Goal: Information Seeking & Learning: Compare options

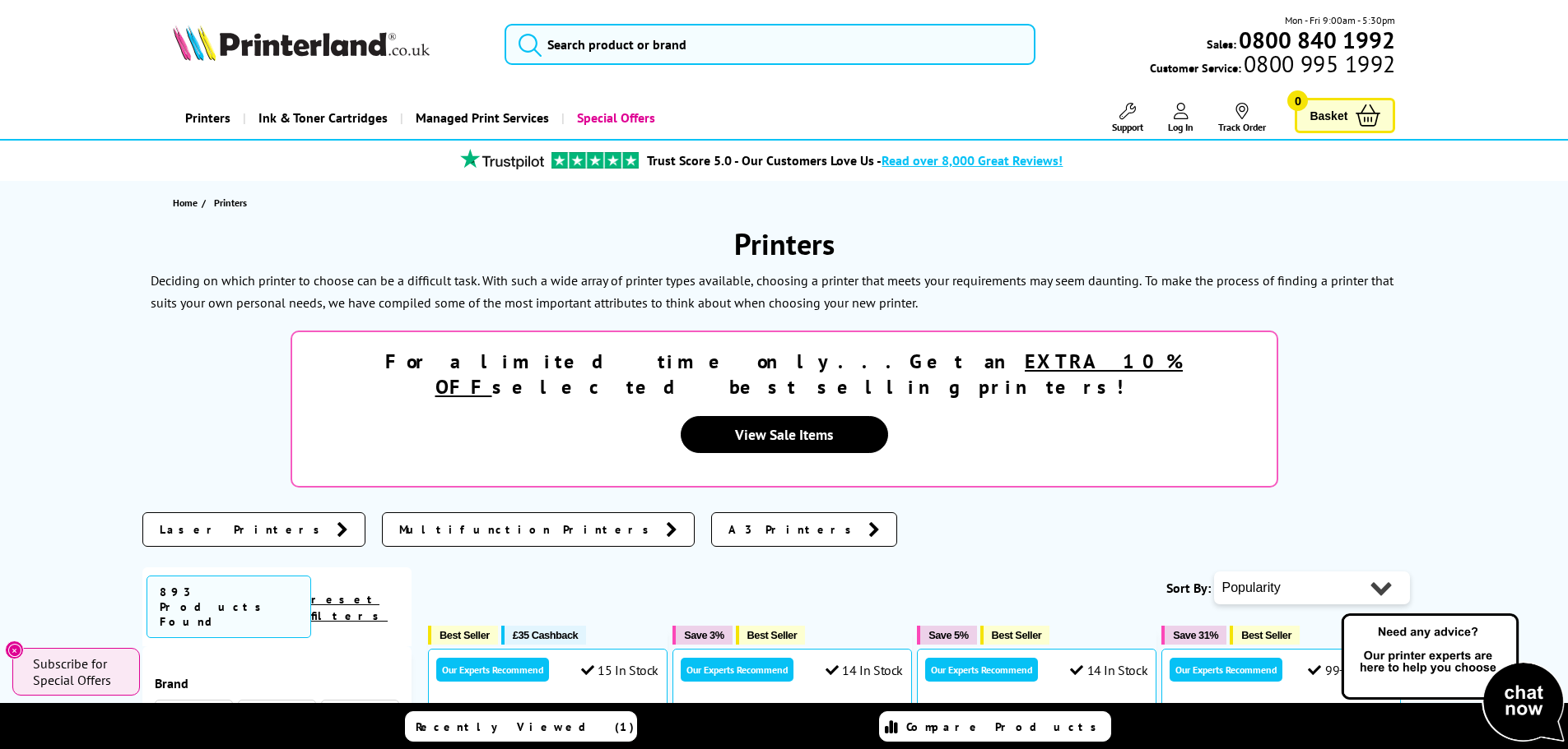
click at [399, 521] on span "Multifunction Printers" at bounding box center [529, 529] width 258 height 16
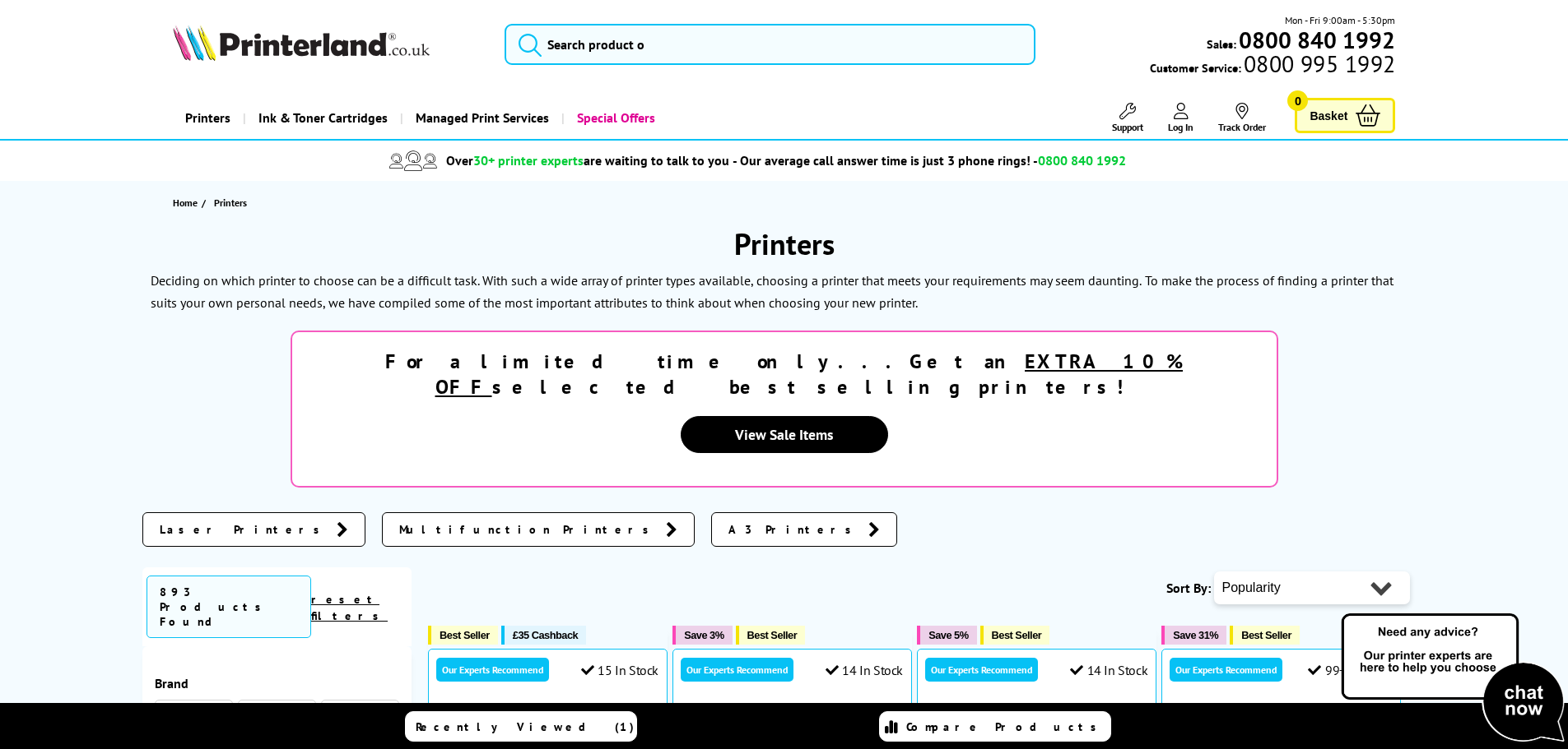
click at [728, 521] on span "A3 Printers" at bounding box center [794, 529] width 132 height 16
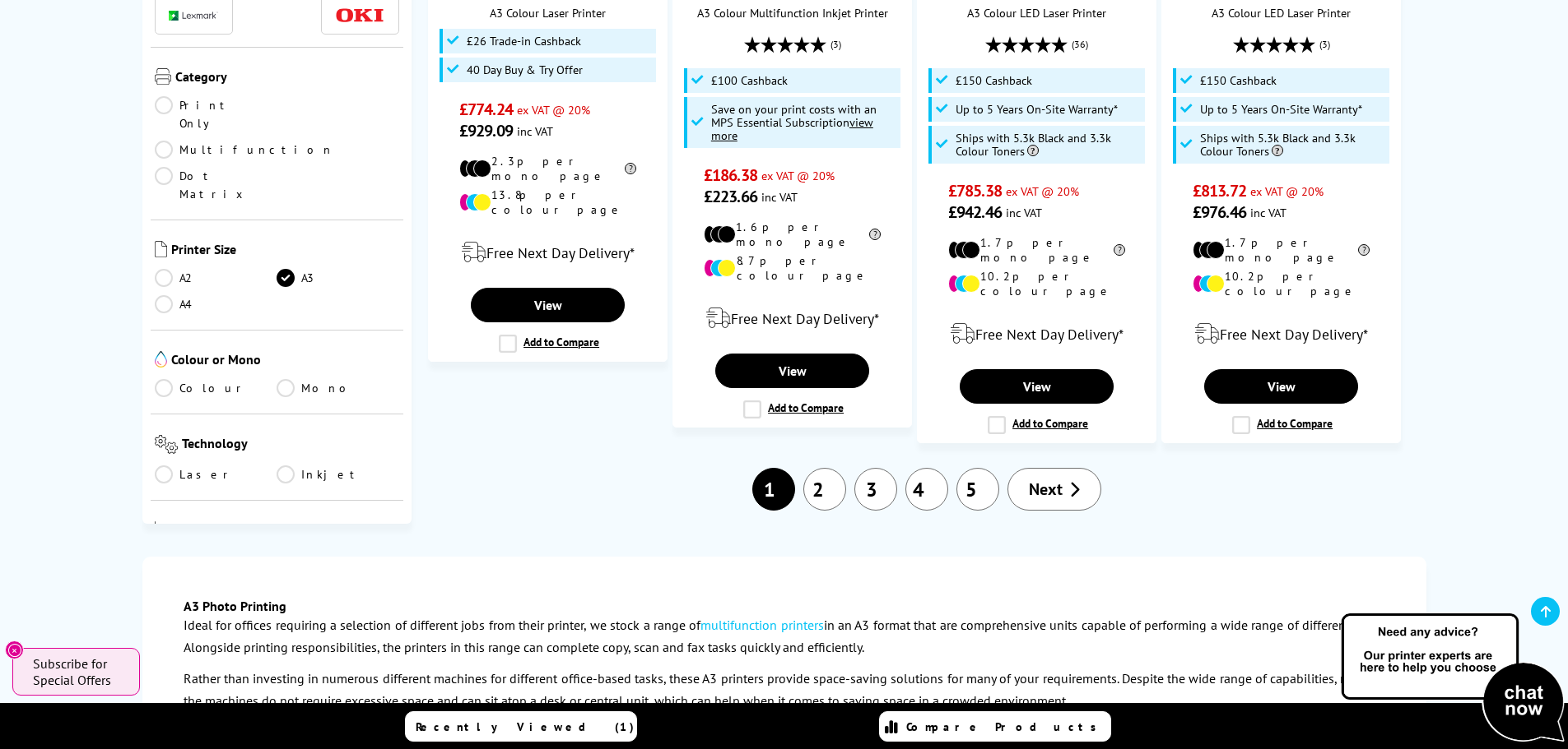
scroll to position [2139, 0]
click at [829, 467] on link "2" at bounding box center [824, 488] width 42 height 42
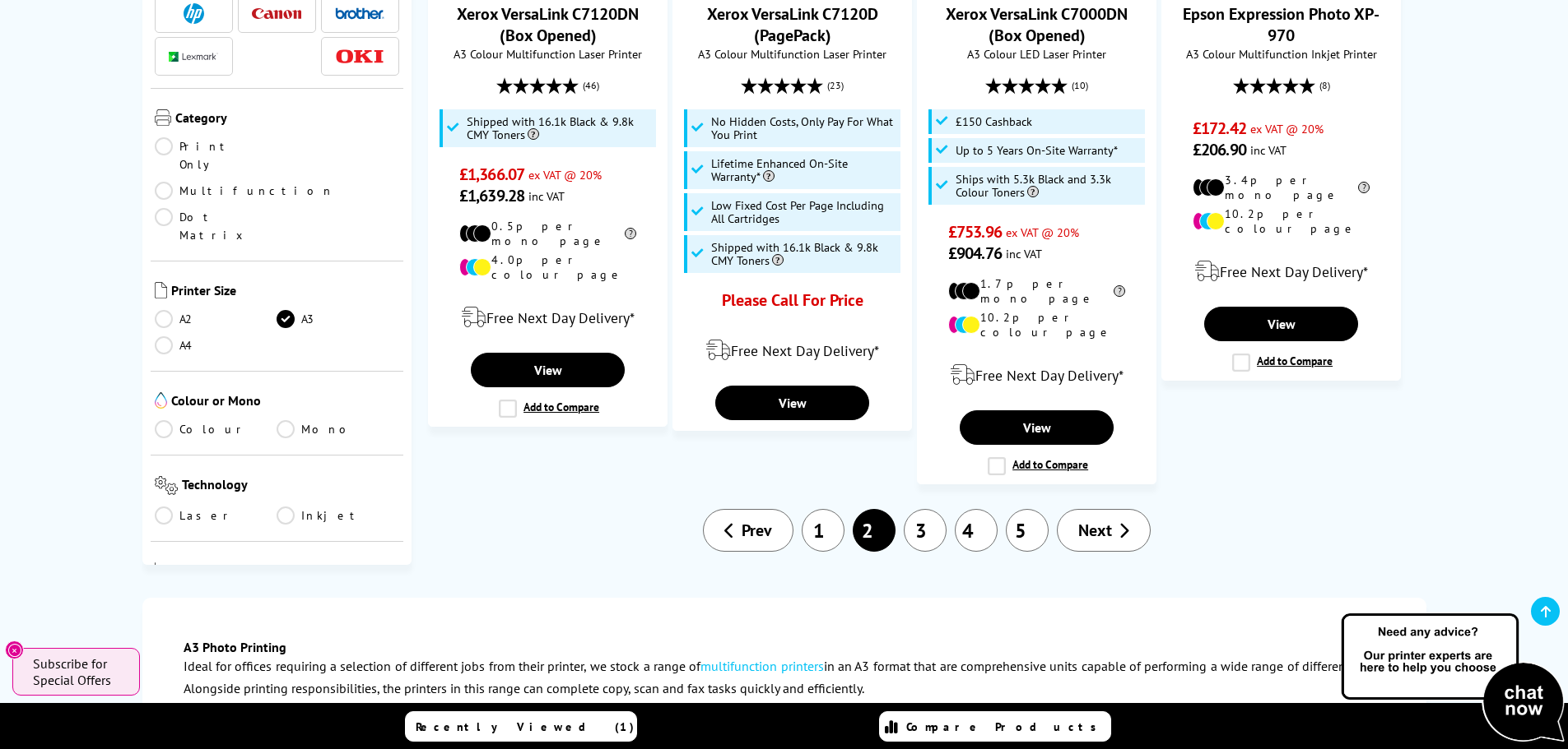
scroll to position [2056, 0]
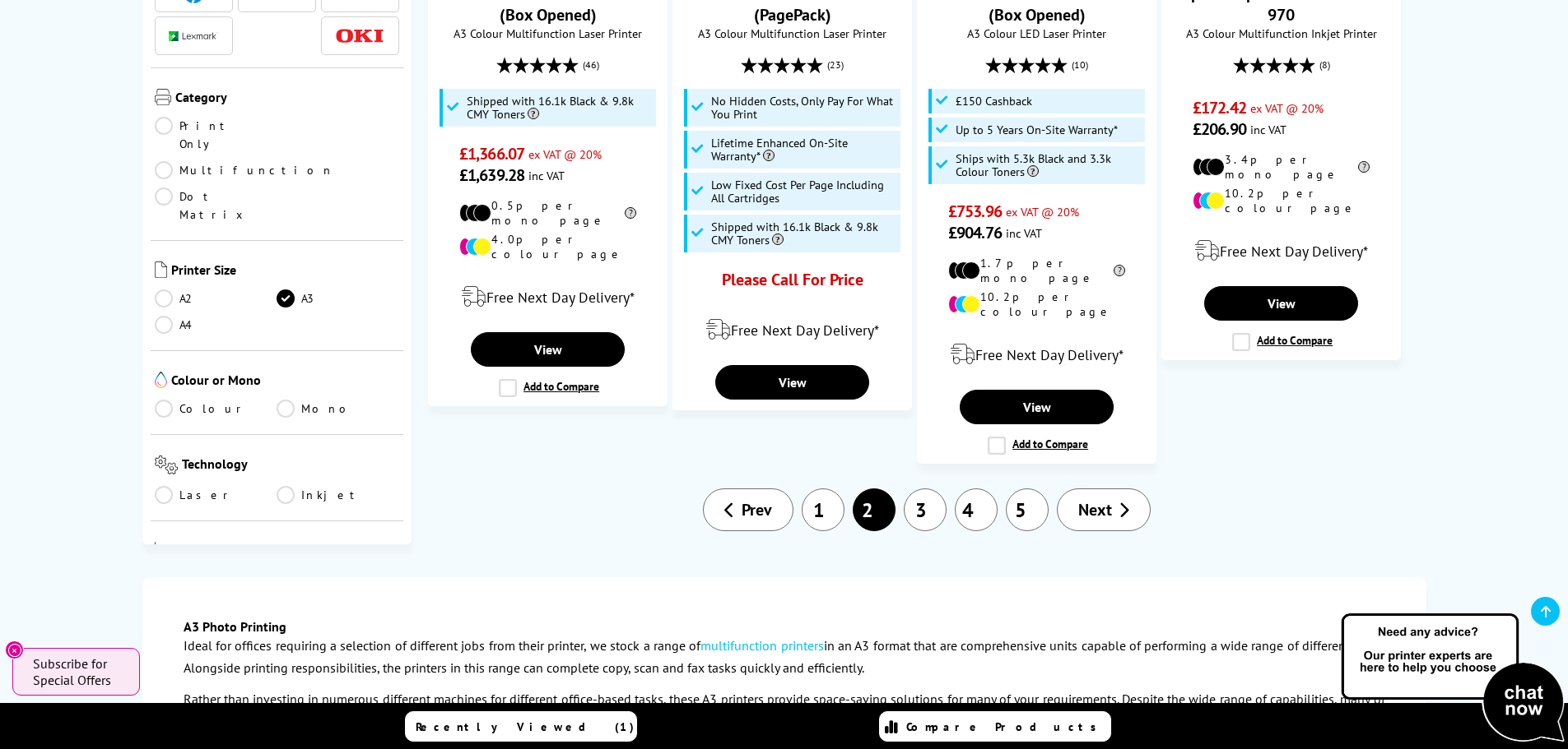
click at [1088, 500] on span "Next" at bounding box center [1094, 510] width 33 height 22
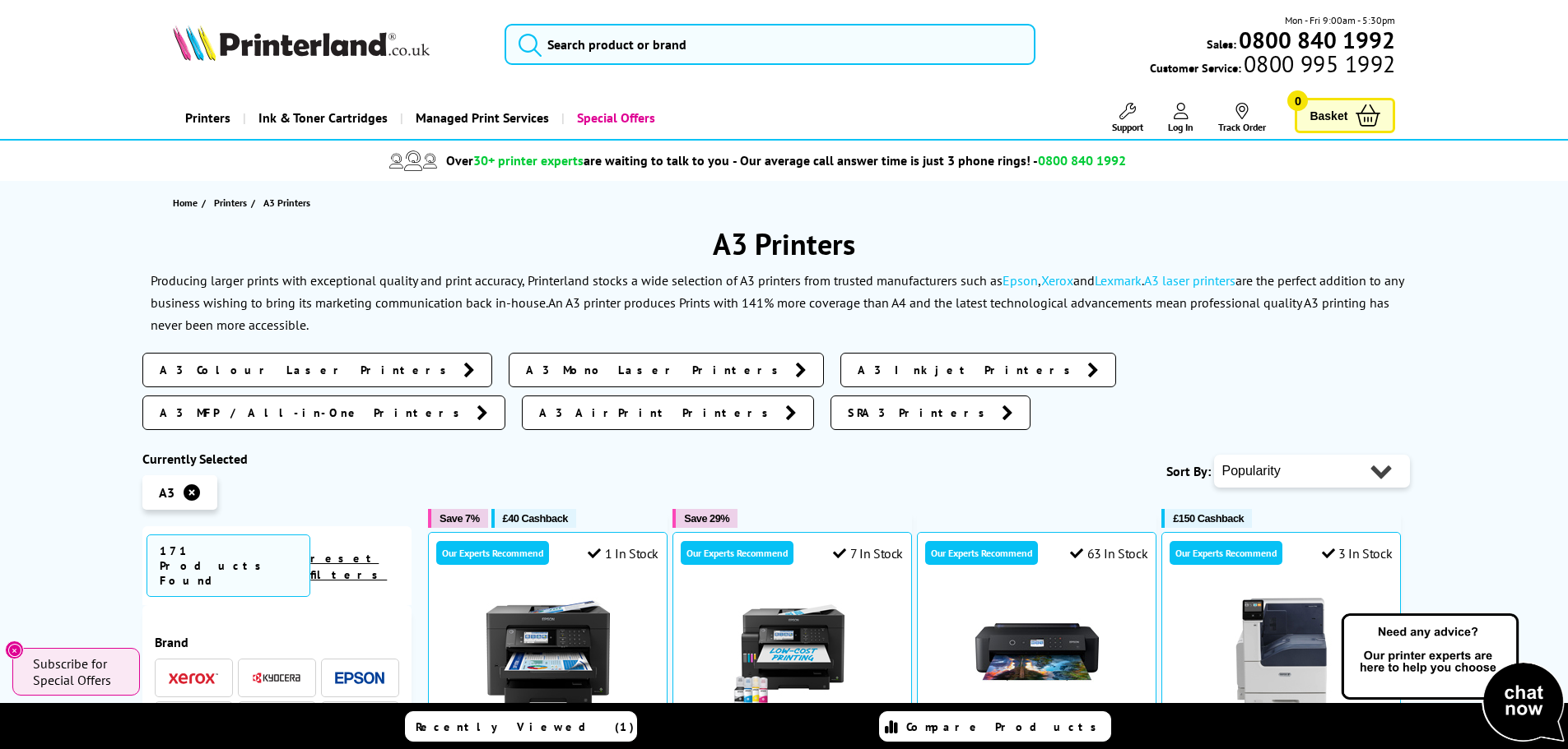
click at [1385, 455] on select "Popularity Rating Price - Low to High Price - High to Low Running Costs - Low t…" at bounding box center [1311, 472] width 196 height 33
select select "Size"
click at [1214, 455] on select "Popularity Rating Price - Low to High Price - High to Low Running Costs - Low t…" at bounding box center [1311, 472] width 196 height 33
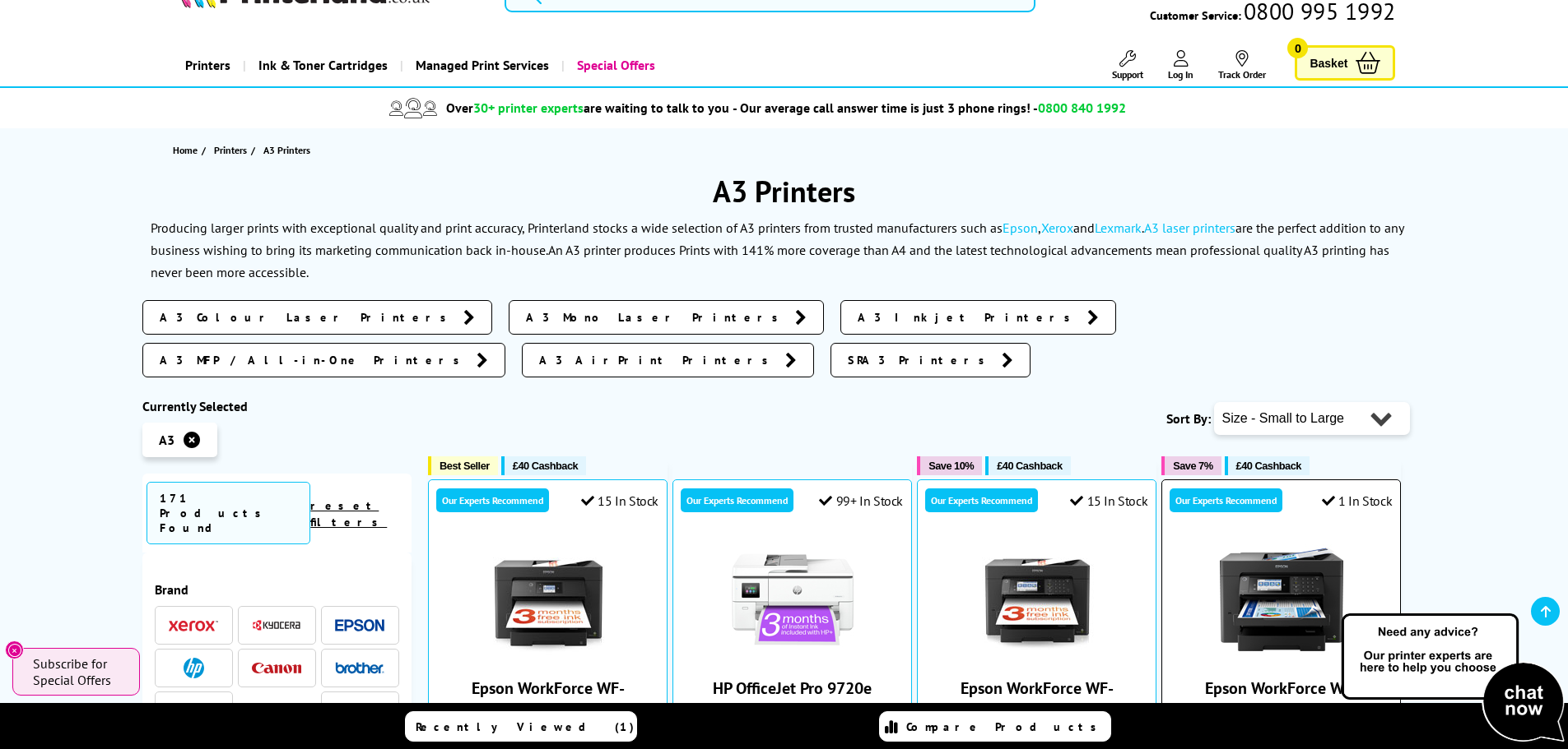
scroll to position [247, 0]
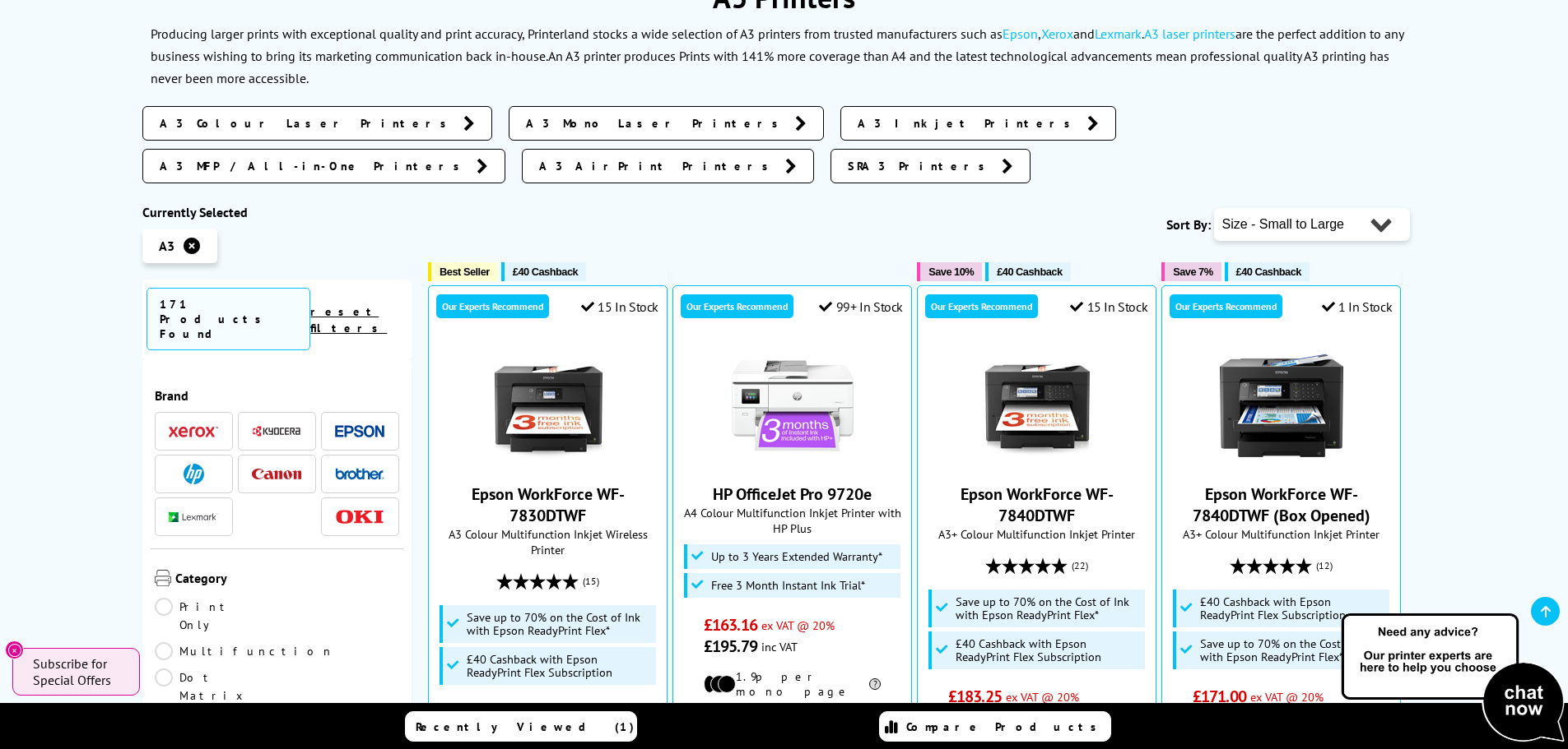
click at [468, 158] on span "A3 MFP / All-in-One Printers" at bounding box center [314, 166] width 308 height 16
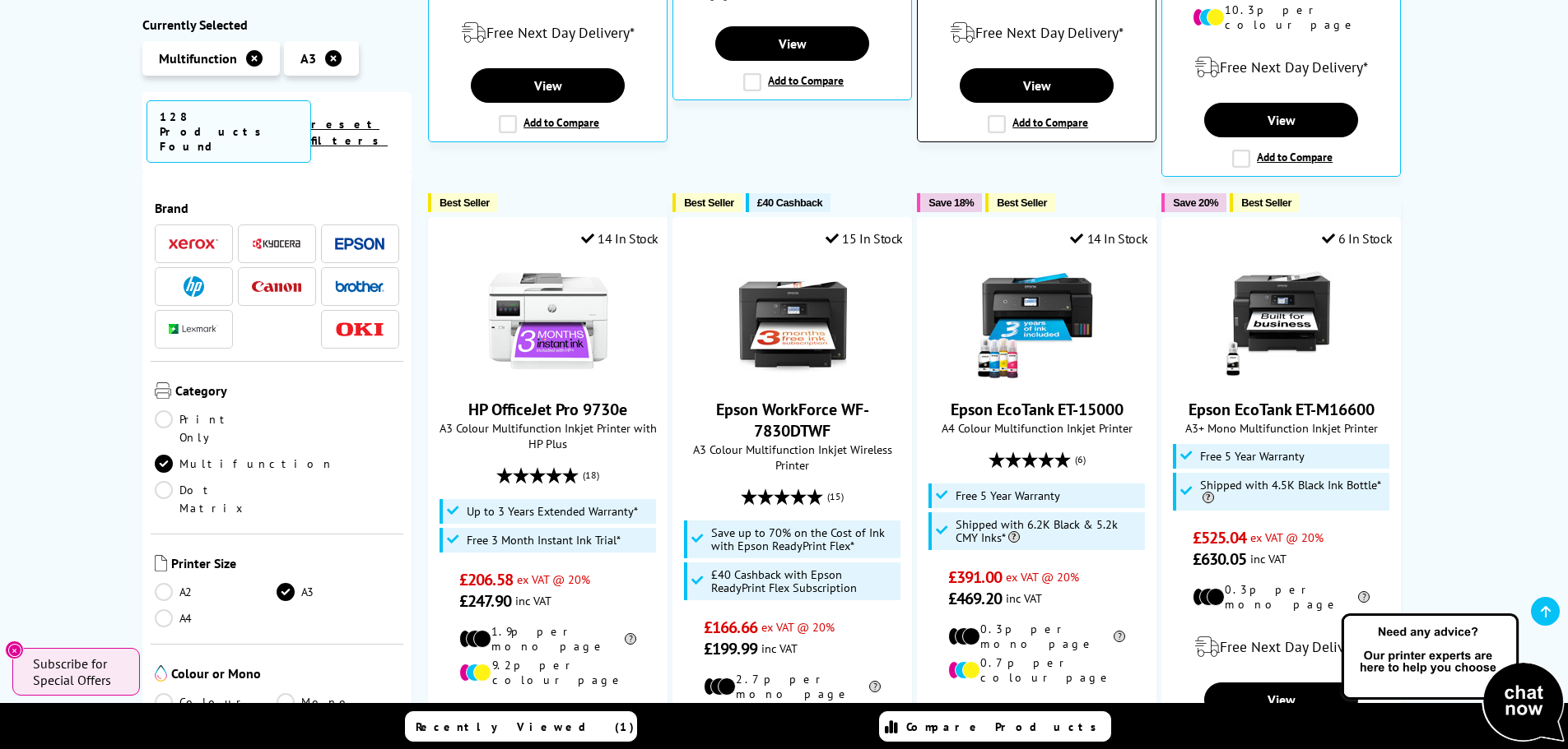
scroll to position [988, 0]
